Goal: Use online tool/utility: Utilize a website feature to perform a specific function

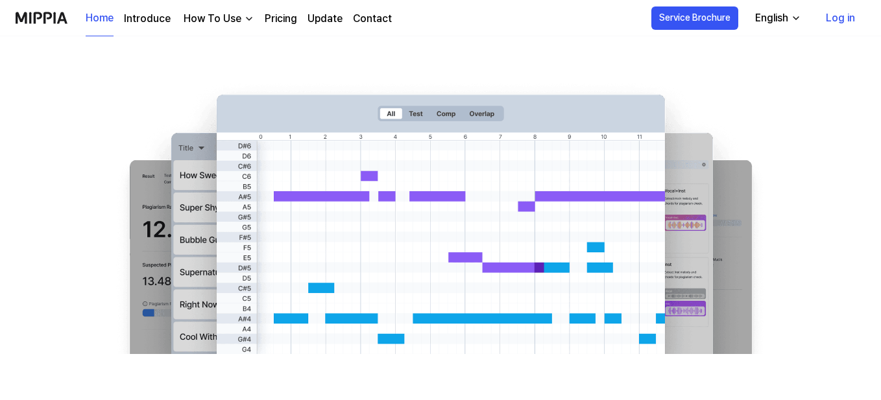
scroll to position [260, 0]
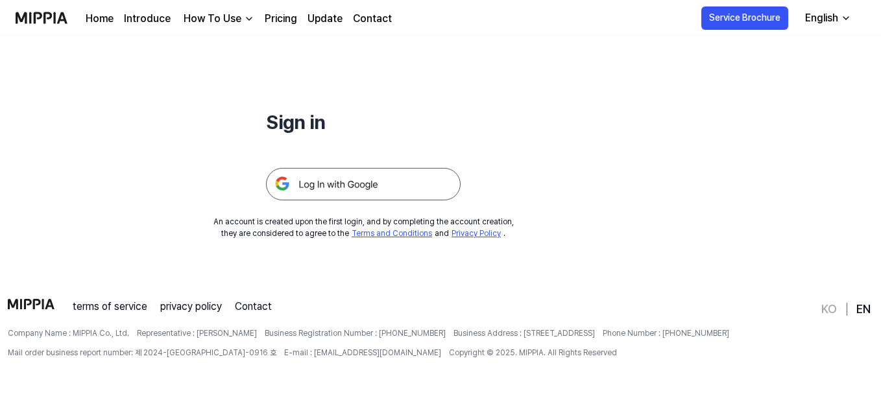
scroll to position [125, 0]
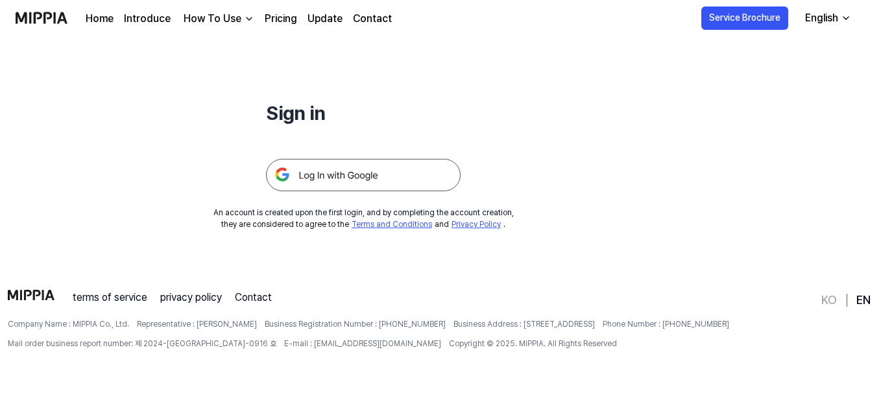
click at [364, 164] on img at bounding box center [363, 175] width 195 height 32
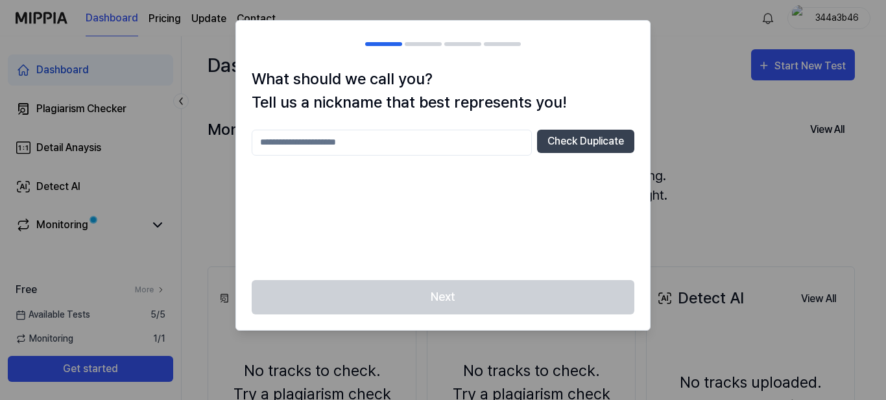
click at [670, 74] on div at bounding box center [443, 200] width 886 height 400
click at [791, 63] on div at bounding box center [443, 200] width 886 height 400
click at [400, 285] on div "Next" at bounding box center [443, 305] width 414 height 50
click at [598, 143] on button "Check Duplicate" at bounding box center [585, 141] width 97 height 23
click at [392, 138] on input "text" at bounding box center [392, 143] width 280 height 26
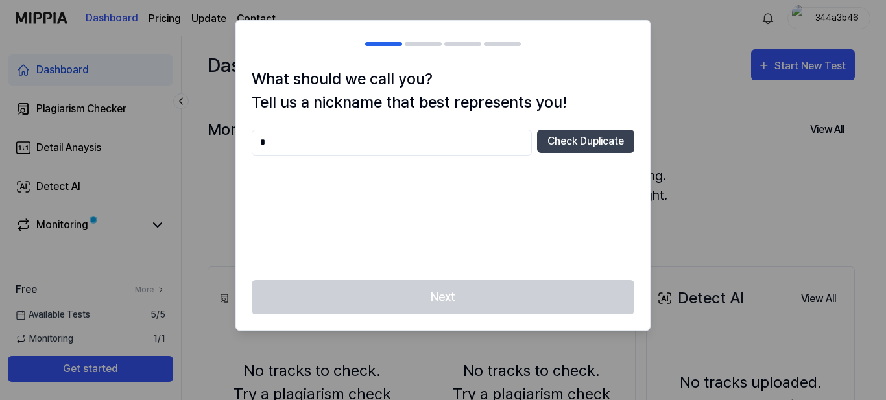
click at [378, 289] on div "Next" at bounding box center [443, 305] width 414 height 50
click at [402, 145] on input "*" at bounding box center [392, 143] width 280 height 26
click at [402, 145] on input "**" at bounding box center [392, 143] width 280 height 26
type input "*"
type input "**********"
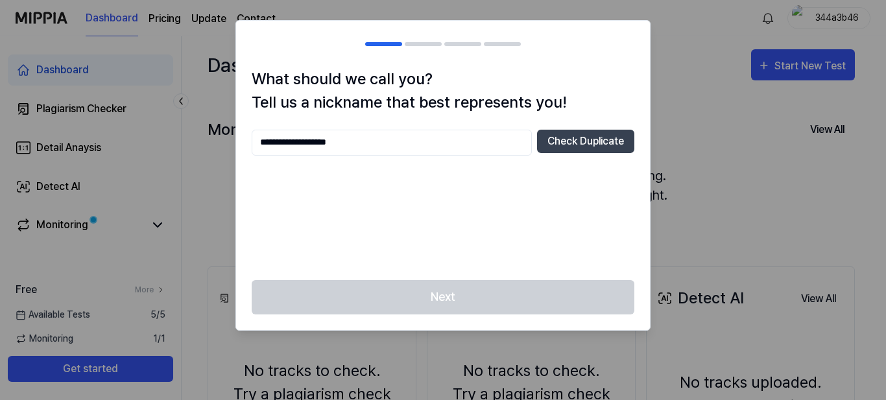
click at [792, 215] on div at bounding box center [443, 200] width 886 height 400
click at [714, 206] on div at bounding box center [443, 200] width 886 height 400
click at [462, 296] on div "Next" at bounding box center [443, 305] width 414 height 50
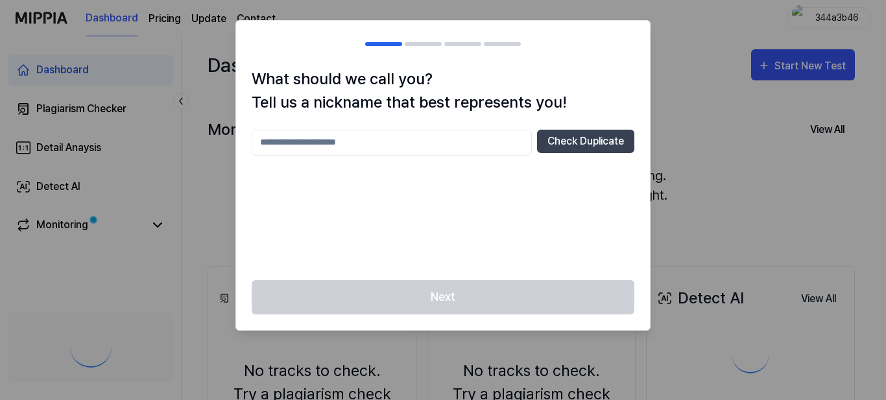
click at [823, 69] on div at bounding box center [443, 200] width 886 height 400
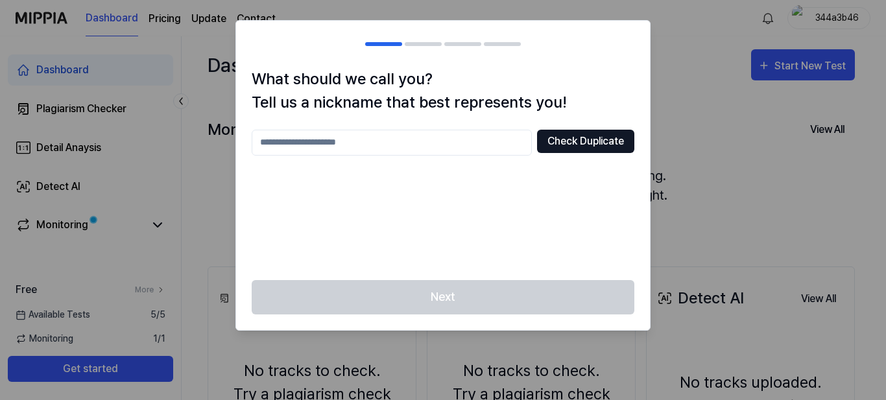
click at [631, 145] on button "Check Duplicate" at bounding box center [585, 141] width 97 height 23
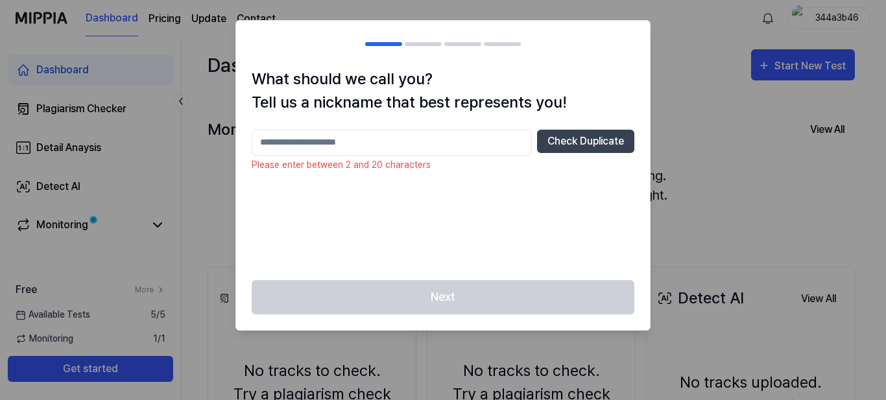
click at [491, 147] on input "text" at bounding box center [392, 143] width 280 height 26
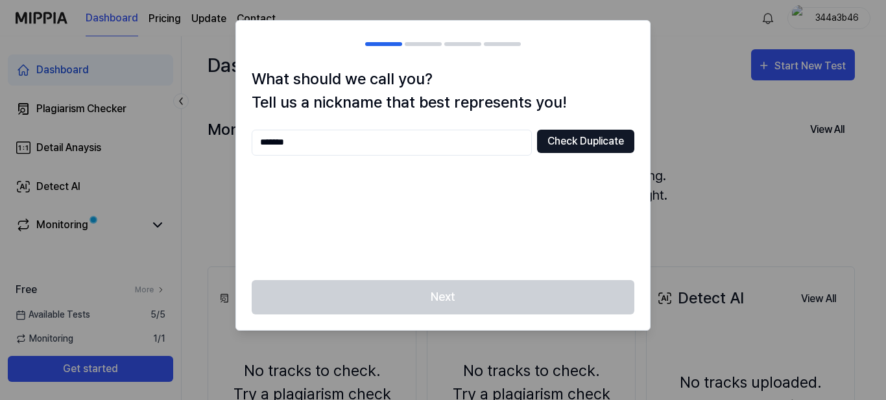
type input "*******"
click at [576, 146] on button "Check Duplicate" at bounding box center [585, 141] width 97 height 23
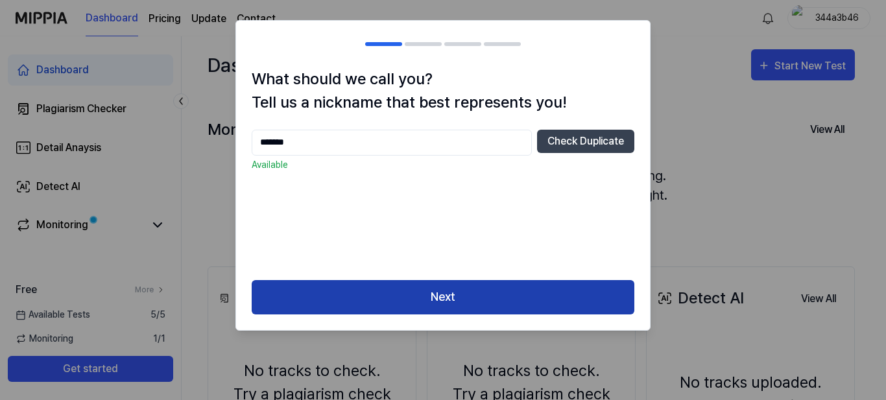
click at [485, 300] on button "Next" at bounding box center [443, 297] width 383 height 34
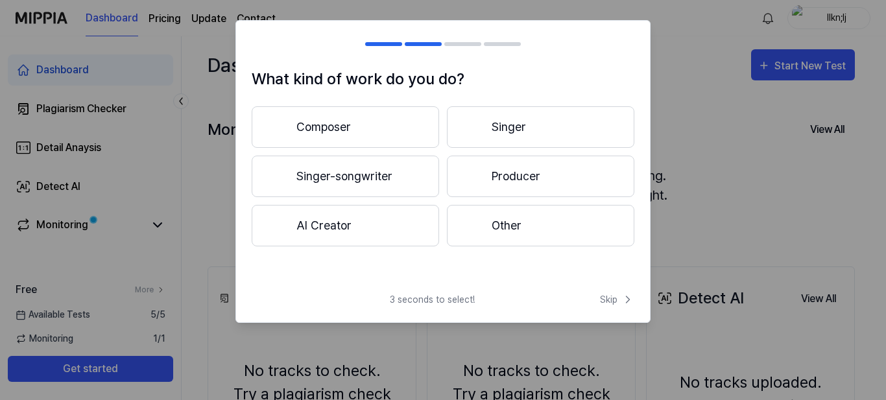
click at [533, 162] on button "Producer" at bounding box center [541, 177] width 188 height 42
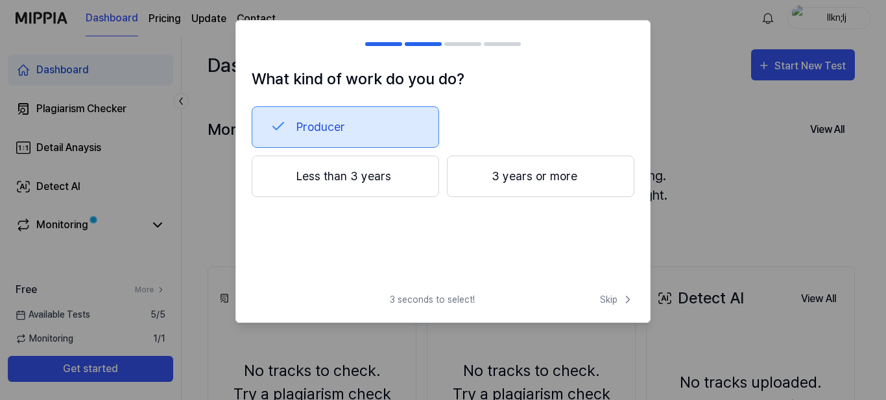
click at [503, 193] on button "3 years or more" at bounding box center [541, 177] width 188 height 42
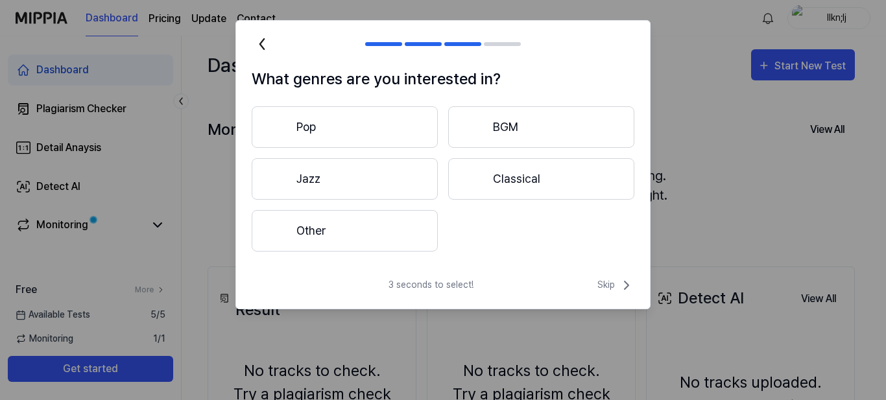
click at [440, 210] on div "Pop BGM Jazz Classical Other" at bounding box center [443, 178] width 383 height 145
click at [434, 226] on button "Other" at bounding box center [345, 231] width 186 height 42
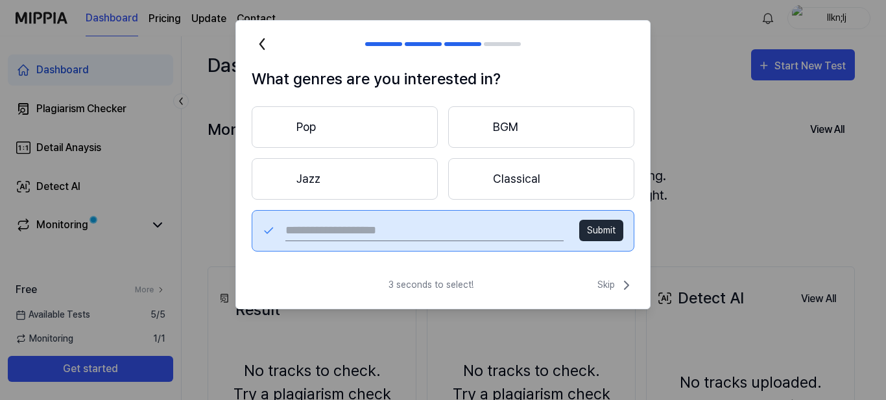
click at [459, 236] on input "text" at bounding box center [424, 231] width 278 height 21
type input "****"
click at [621, 234] on button "Submit" at bounding box center [601, 230] width 44 height 21
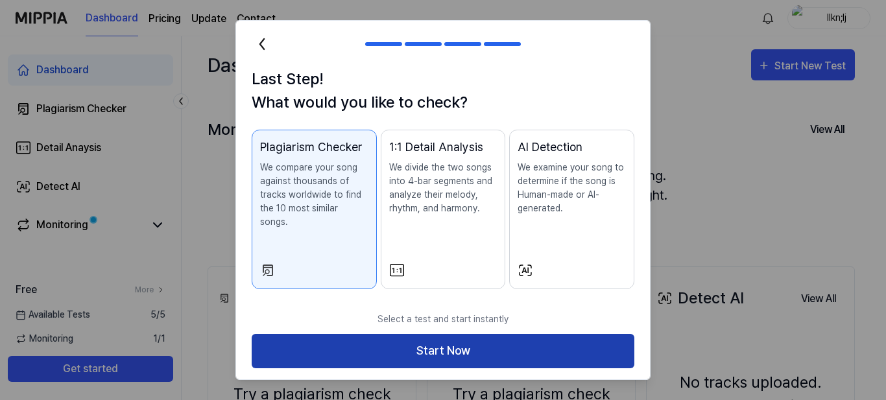
click at [512, 340] on button "Start Now" at bounding box center [443, 351] width 383 height 34
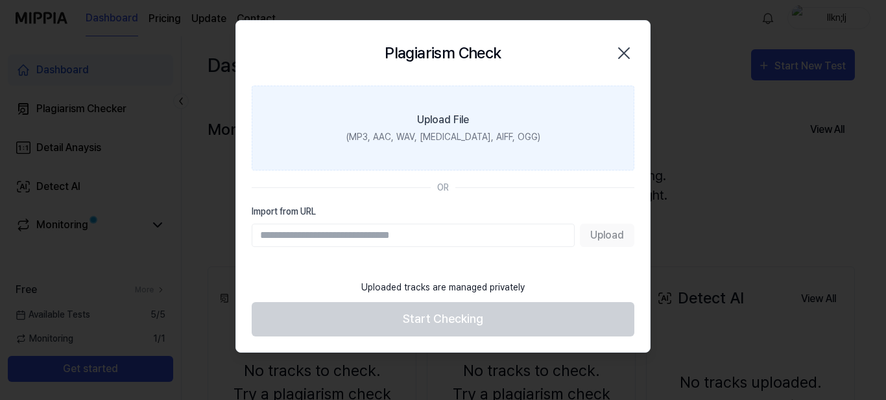
click at [586, 94] on label "Upload File (MP3, AAC, WAV, FLAC, AIFF, OGG)" at bounding box center [443, 128] width 383 height 85
click at [0, 0] on input "Upload File (MP3, AAC, WAV, FLAC, AIFF, OGG)" at bounding box center [0, 0] width 0 height 0
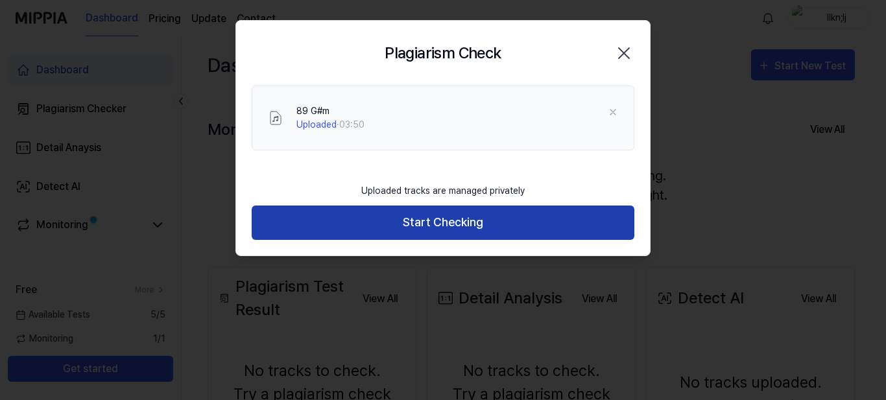
click at [378, 219] on button "Start Checking" at bounding box center [443, 223] width 383 height 34
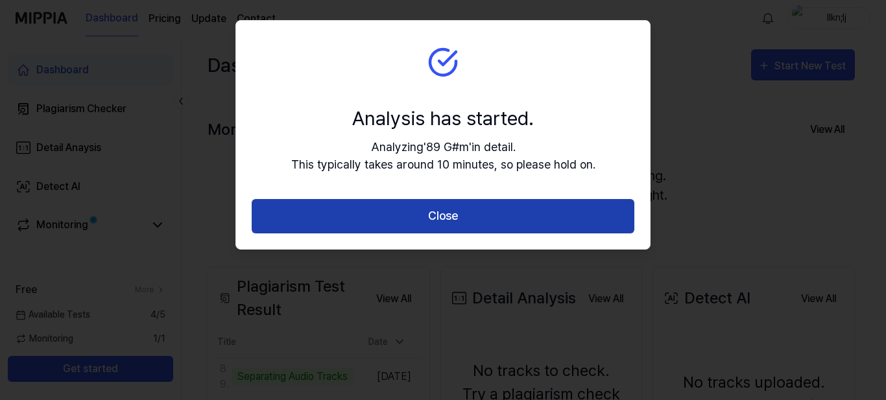
click at [378, 219] on button "Close" at bounding box center [443, 216] width 383 height 34
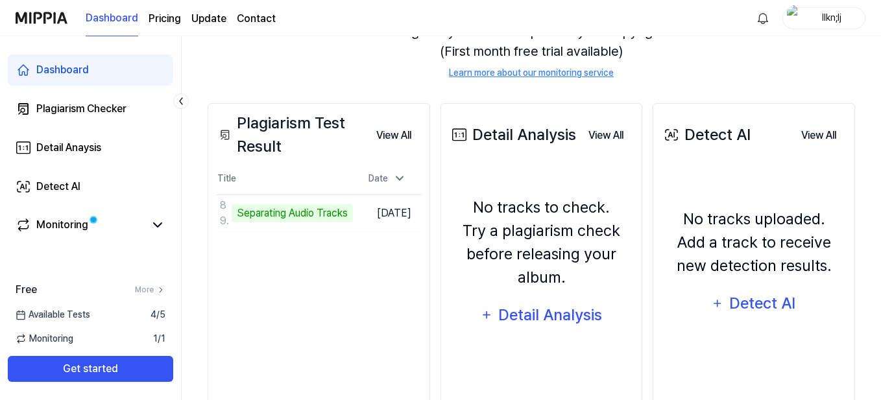
scroll to position [173, 0]
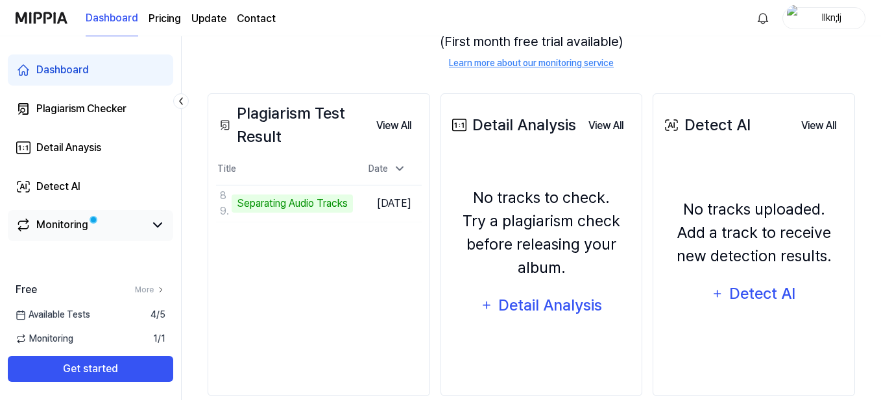
click at [86, 227] on div "Monitoring" at bounding box center [62, 225] width 52 height 16
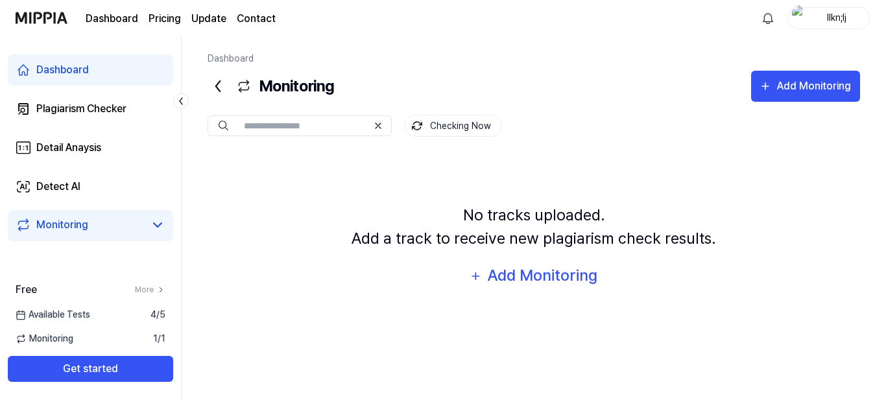
click at [62, 77] on div "Dashboard" at bounding box center [62, 70] width 53 height 16
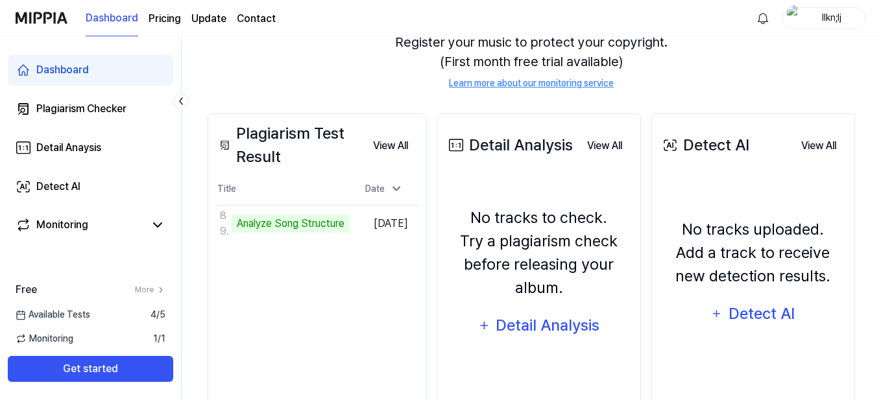
scroll to position [173, 0]
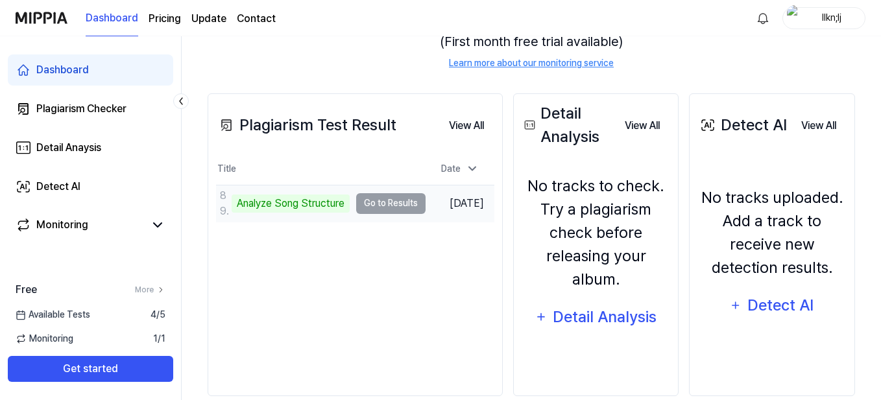
click at [400, 204] on td "89 G#m Analyze Song Structure Go to Results" at bounding box center [321, 204] width 210 height 36
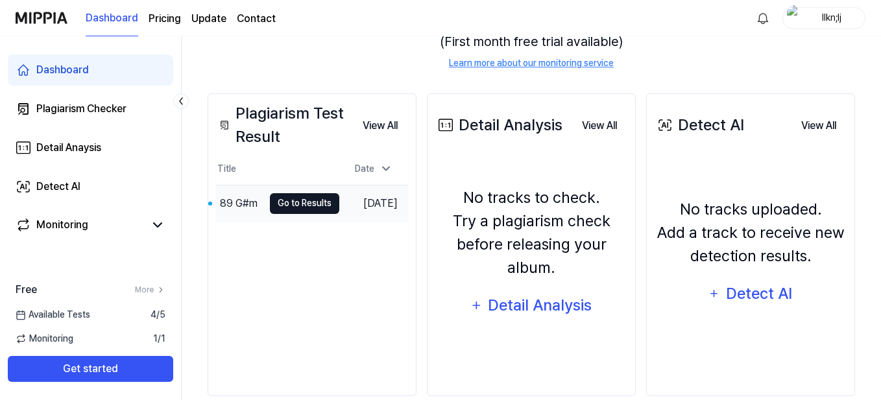
click at [302, 199] on button "Go to Results" at bounding box center [304, 203] width 69 height 21
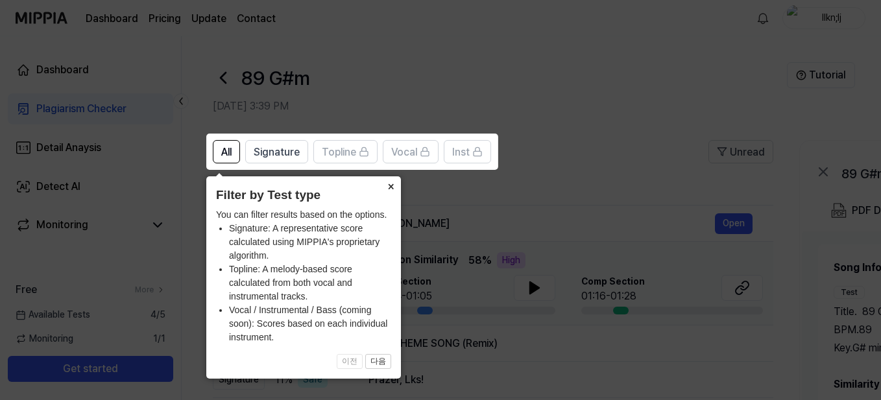
click at [392, 186] on button "×" at bounding box center [390, 185] width 21 height 18
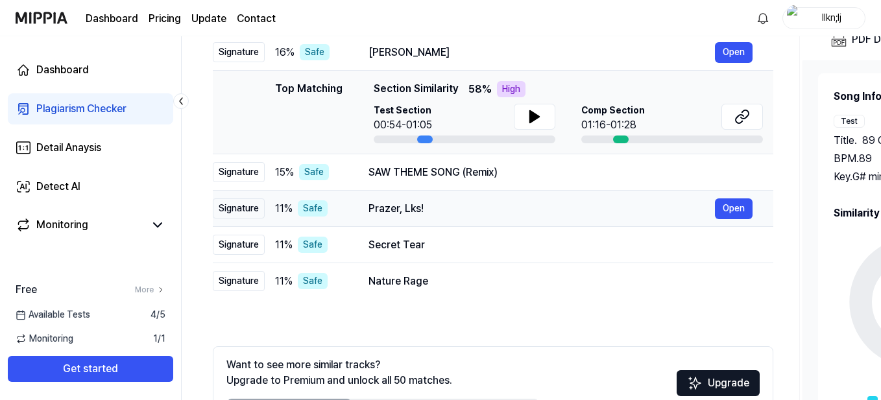
scroll to position [173, 0]
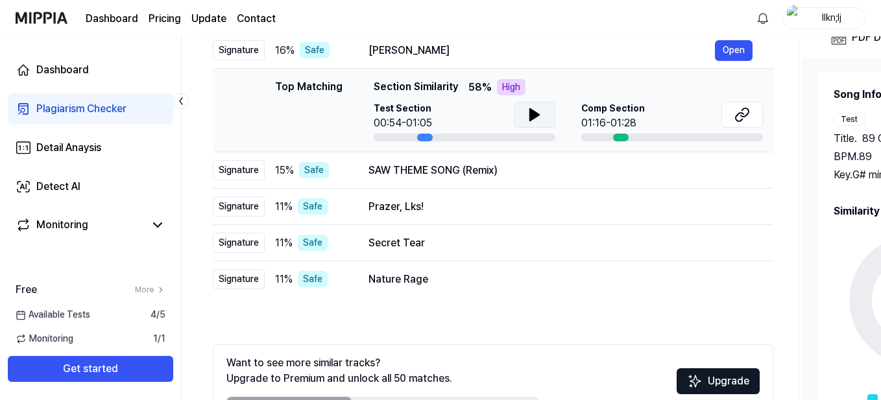
click at [545, 117] on button at bounding box center [535, 115] width 42 height 26
click at [541, 115] on icon at bounding box center [535, 115] width 16 height 16
click at [535, 117] on icon at bounding box center [534, 115] width 9 height 12
click at [520, 140] on div at bounding box center [465, 138] width 182 height 8
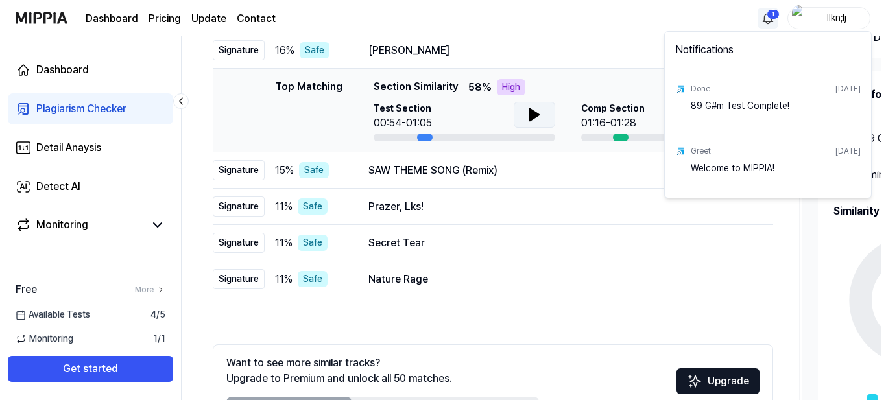
click at [763, 17] on html "Dashboard Pricing Update Contact 1 llkn;lj Dashboard Plagiarism Checker Detail …" at bounding box center [443, 27] width 886 height 400
click at [714, 16] on html "Dashboard Pricing Update Contact llkn;lj Dashboard Plagiarism Checker Detail An…" at bounding box center [443, 27] width 886 height 400
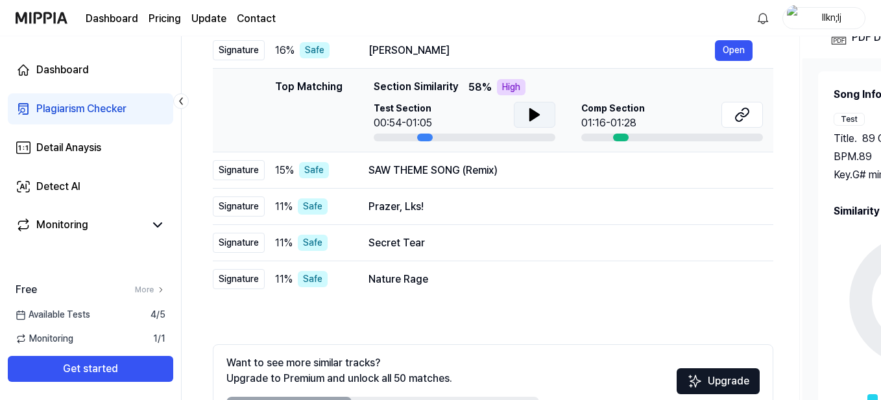
click at [551, 106] on button at bounding box center [535, 115] width 42 height 26
click at [741, 116] on icon at bounding box center [745, 112] width 8 height 8
